Goal: Information Seeking & Learning: Learn about a topic

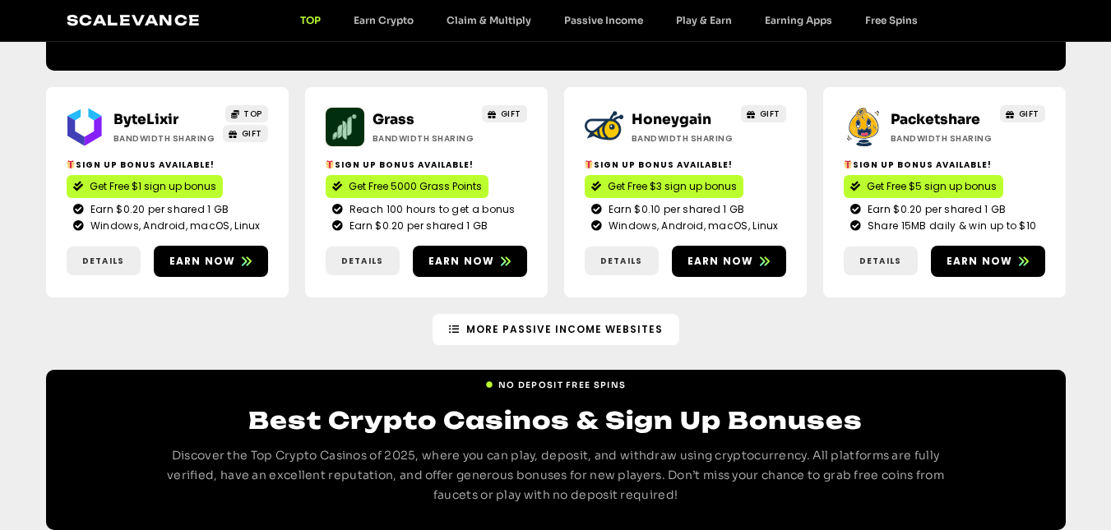
scroll to position [2033, 0]
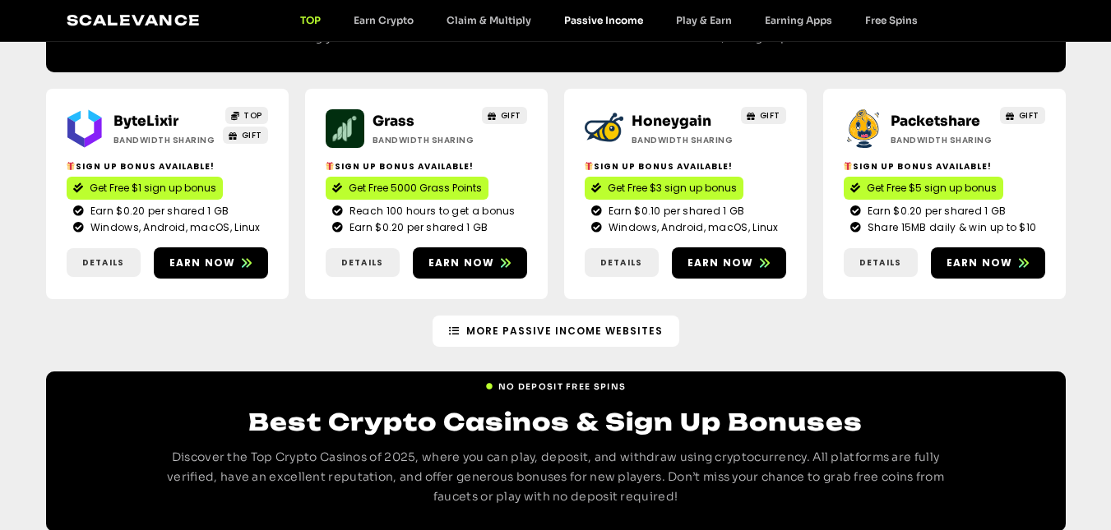
click at [591, 15] on link "Passive Income" at bounding box center [604, 20] width 112 height 12
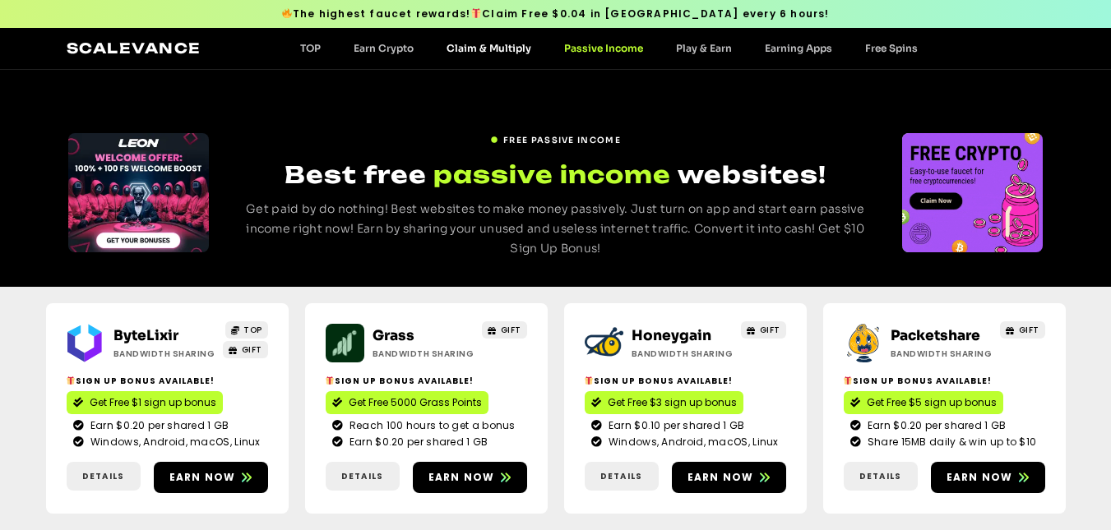
click at [492, 49] on link "Claim & Multiply" at bounding box center [489, 48] width 118 height 12
